Goal: Task Accomplishment & Management: Use online tool/utility

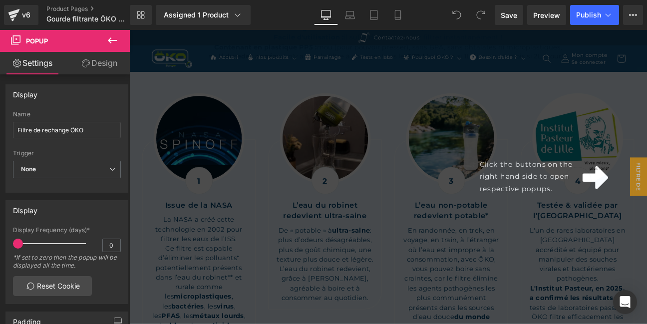
scroll to position [1298, 0]
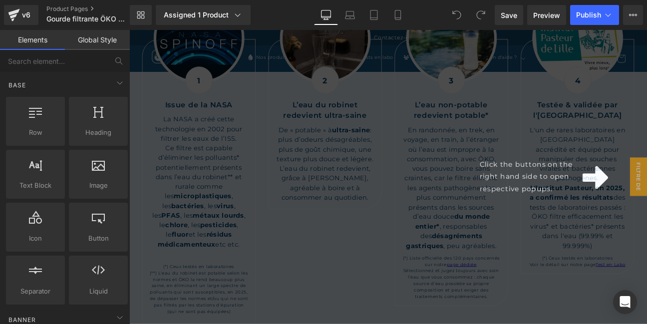
click at [638, 137] on div "Click the buttons on the right hand side to open respective popups." at bounding box center [431, 201] width 604 height 343
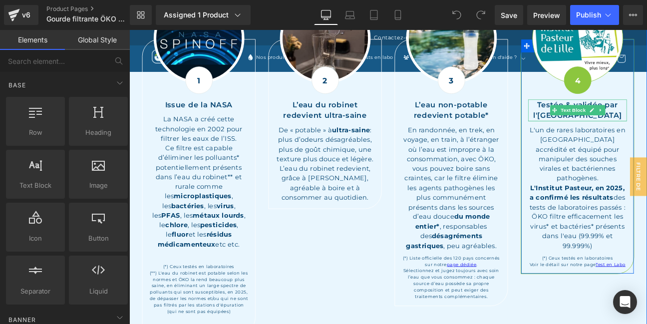
click at [647, 111] on p "Testée & validée par" at bounding box center [652, 117] width 115 height 13
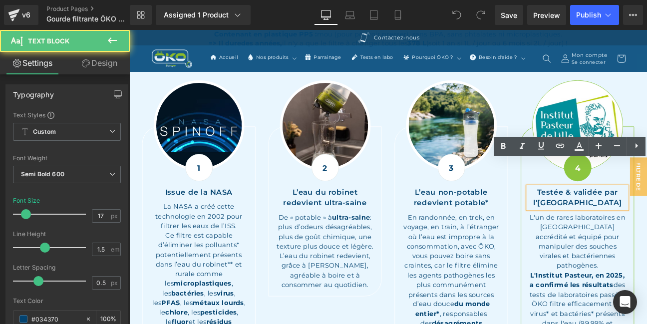
scroll to position [1190, 0]
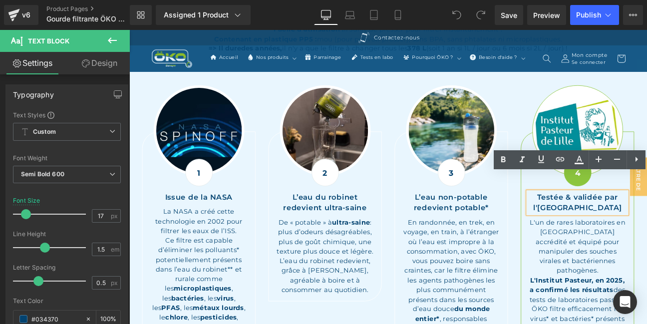
click at [647, 219] on p "Testée & validée par" at bounding box center [652, 225] width 115 height 13
drag, startPoint x: 708, startPoint y: 216, endPoint x: 650, endPoint y: 219, distance: 57.5
click at [595, 219] on div "Testée & validée par l'[GEOGRAPHIC_DATA]" at bounding box center [652, 231] width 115 height 25
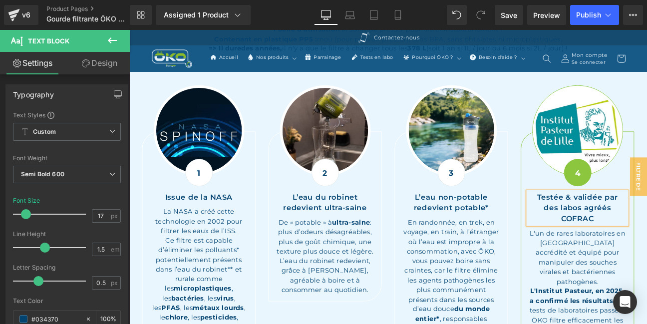
click at [647, 231] on p "des labos agréés COFRAC" at bounding box center [652, 243] width 115 height 25
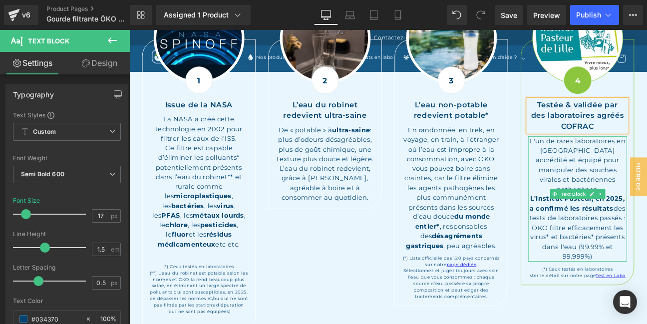
scroll to position [1298, 0]
click at [647, 255] on p "ÖKO filtre efficacement les virus* et bactéries* présents dans l'eau (99.99% et…" at bounding box center [652, 277] width 115 height 45
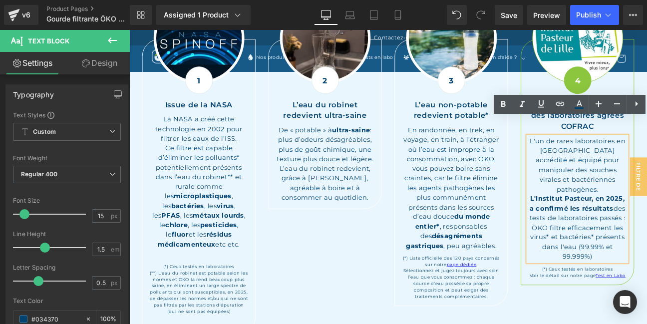
click at [647, 255] on p "ÖKO filtre efficacement les virus* et bactéries* présents dans l'eau (99.99% et…" at bounding box center [652, 277] width 115 height 45
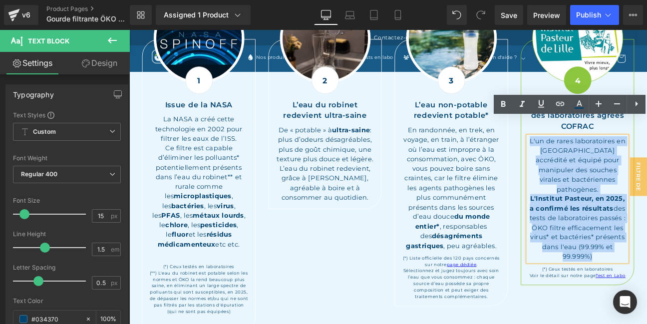
drag, startPoint x: 680, startPoint y: 261, endPoint x: 593, endPoint y: 140, distance: 148.8
click at [595, 154] on div "L'un de rares laboratoires en [GEOGRAPHIC_DATA] accrédité et équipé pour manipu…" at bounding box center [652, 227] width 115 height 146
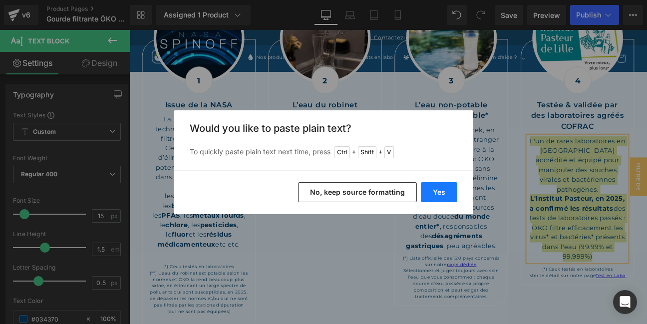
click at [433, 191] on button "Yes" at bounding box center [439, 192] width 36 height 20
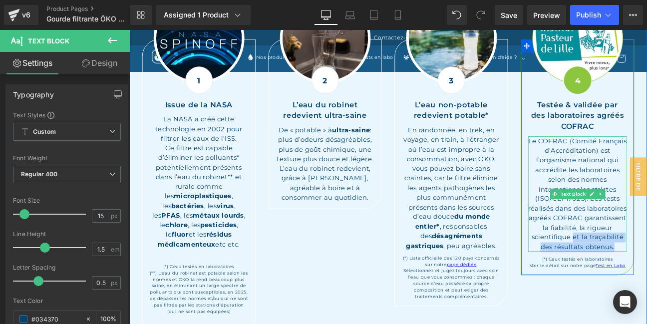
drag, startPoint x: 696, startPoint y: 258, endPoint x: 649, endPoint y: 253, distance: 47.7
click at [647, 253] on div "Le COFRAC (Comité Français d’Accréditation) est l’organisme national qui accréd…" at bounding box center [652, 221] width 115 height 135
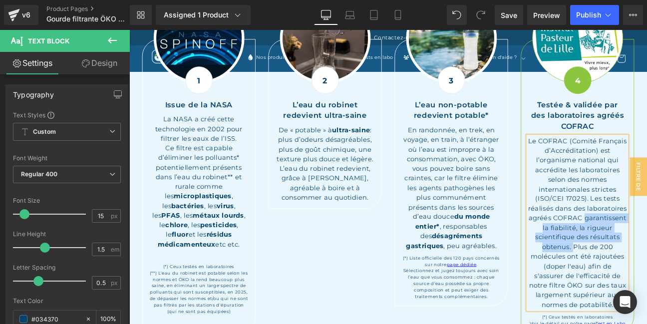
drag, startPoint x: 641, startPoint y: 229, endPoint x: 647, endPoint y: 261, distance: 32.4
click at [647, 261] on div "Le COFRAC (Comité Français d’Accréditation) est l’organisme national qui accréd…" at bounding box center [652, 255] width 115 height 202
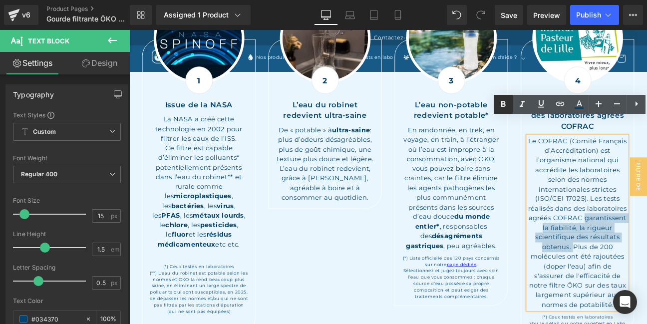
click at [502, 102] on icon at bounding box center [503, 104] width 4 height 6
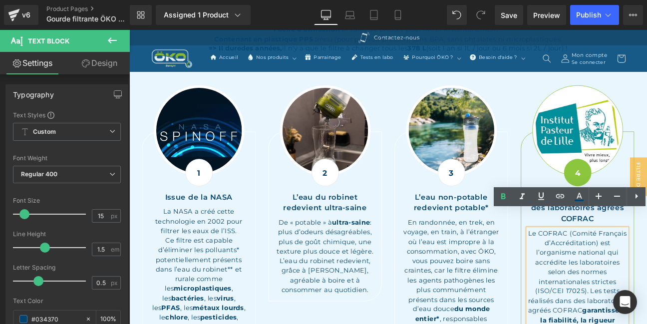
scroll to position [1190, 0]
click at [647, 219] on p "Testée & validée par" at bounding box center [652, 225] width 115 height 13
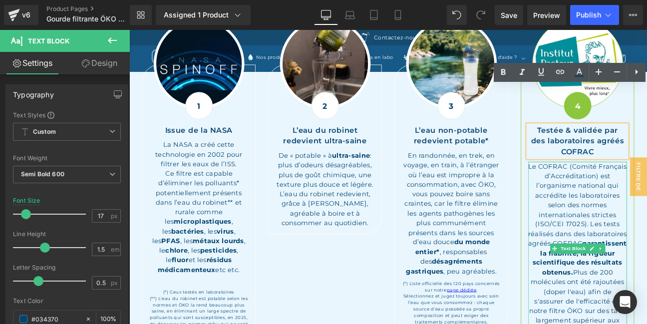
scroll to position [1298, 0]
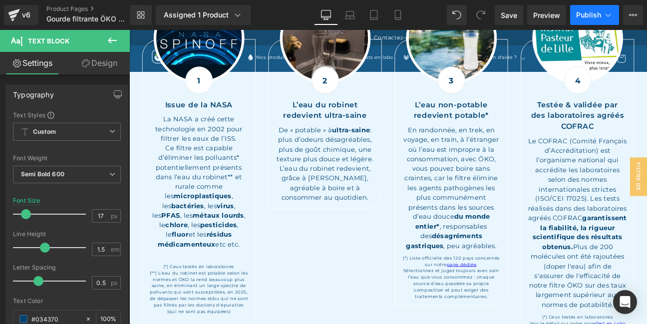
click at [596, 12] on span "Publish" at bounding box center [588, 15] width 25 height 8
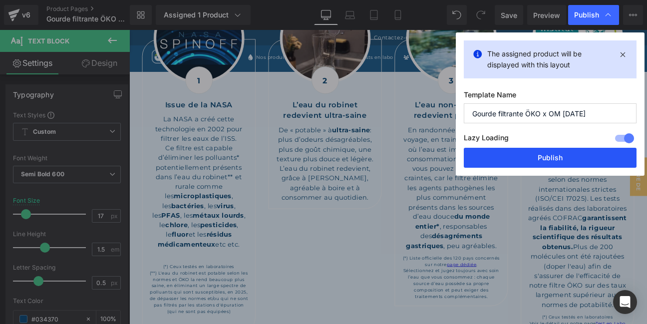
drag, startPoint x: 561, startPoint y: 158, endPoint x: 388, endPoint y: 283, distance: 212.9
click at [561, 158] on button "Publish" at bounding box center [550, 158] width 173 height 20
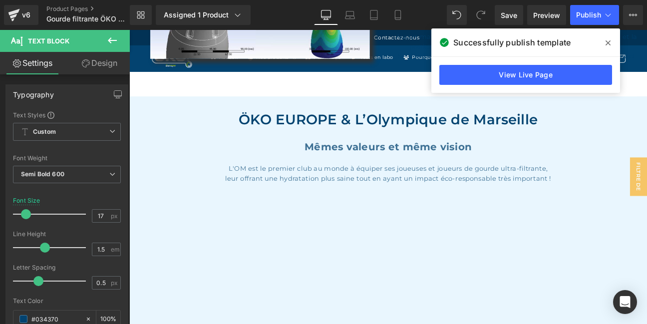
scroll to position [2858, 0]
